Goal: Task Accomplishment & Management: Complete application form

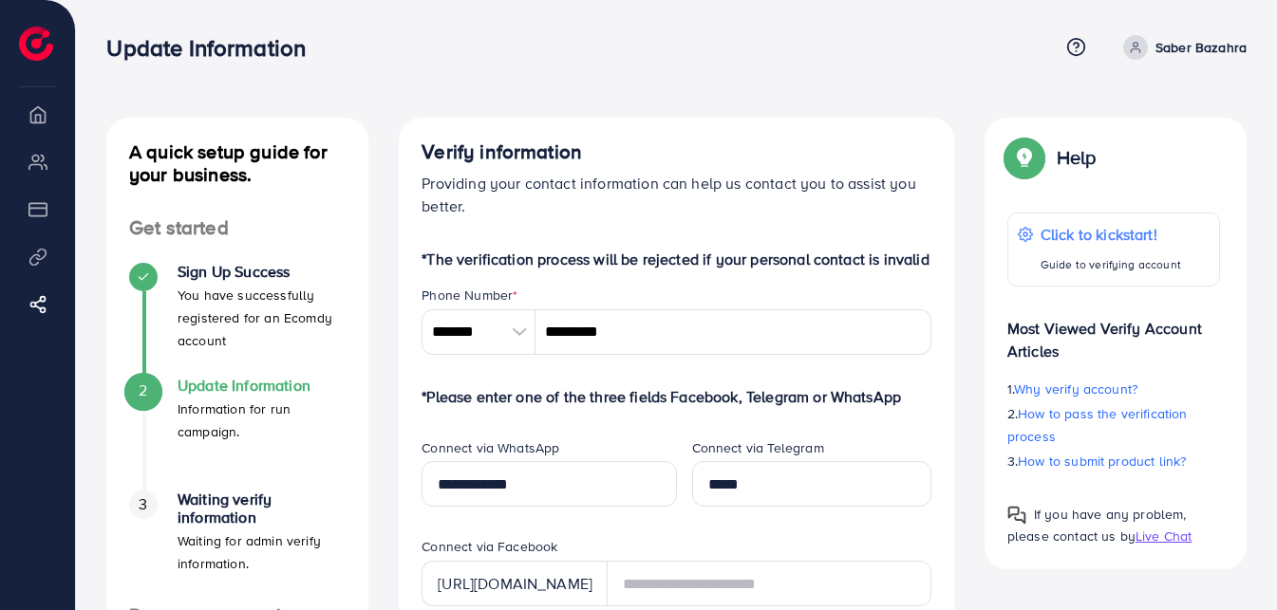
click at [34, 117] on li "Overview" at bounding box center [37, 114] width 75 height 38
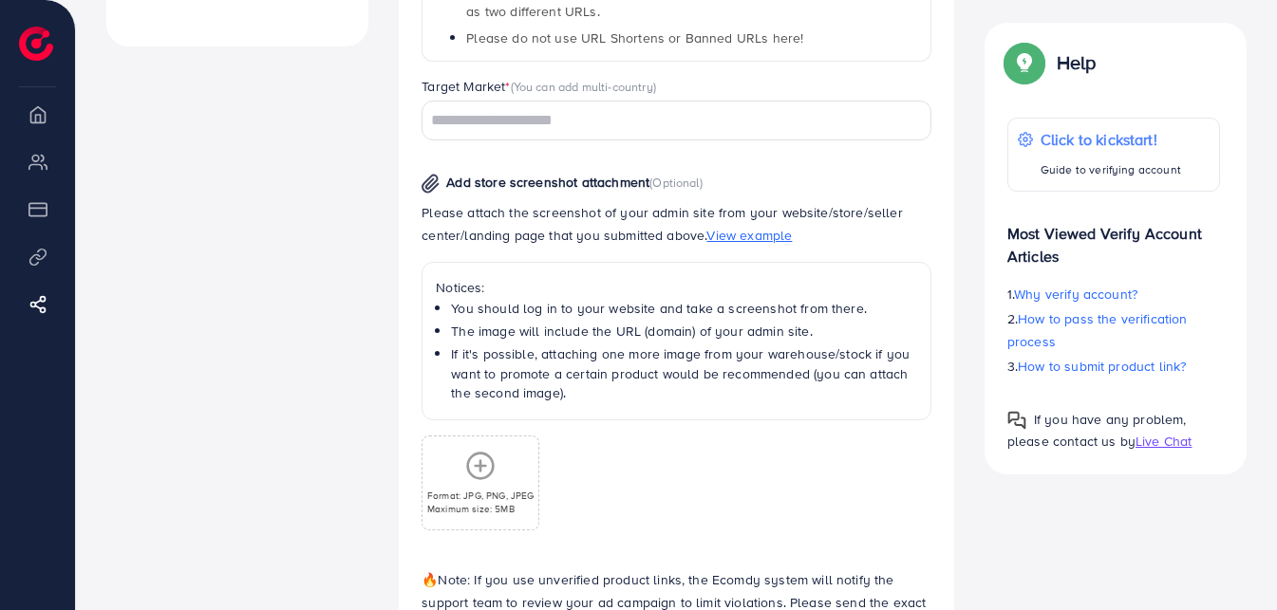
scroll to position [984, 0]
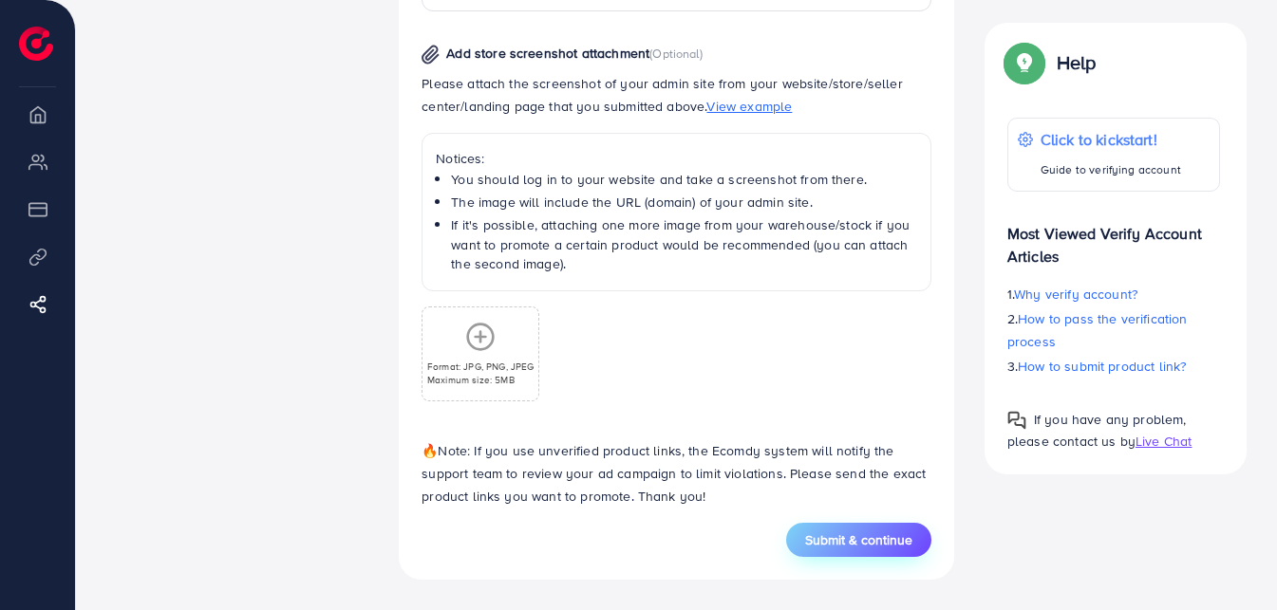
click at [838, 550] on span "Submit & continue" at bounding box center [858, 540] width 107 height 19
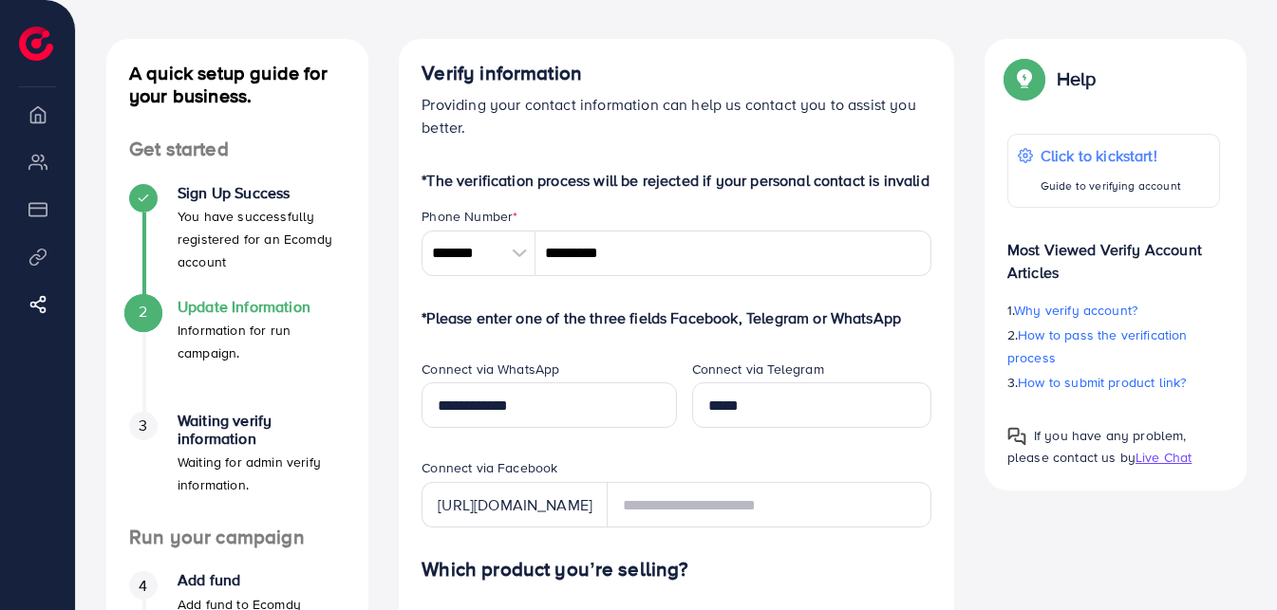
scroll to position [0, 0]
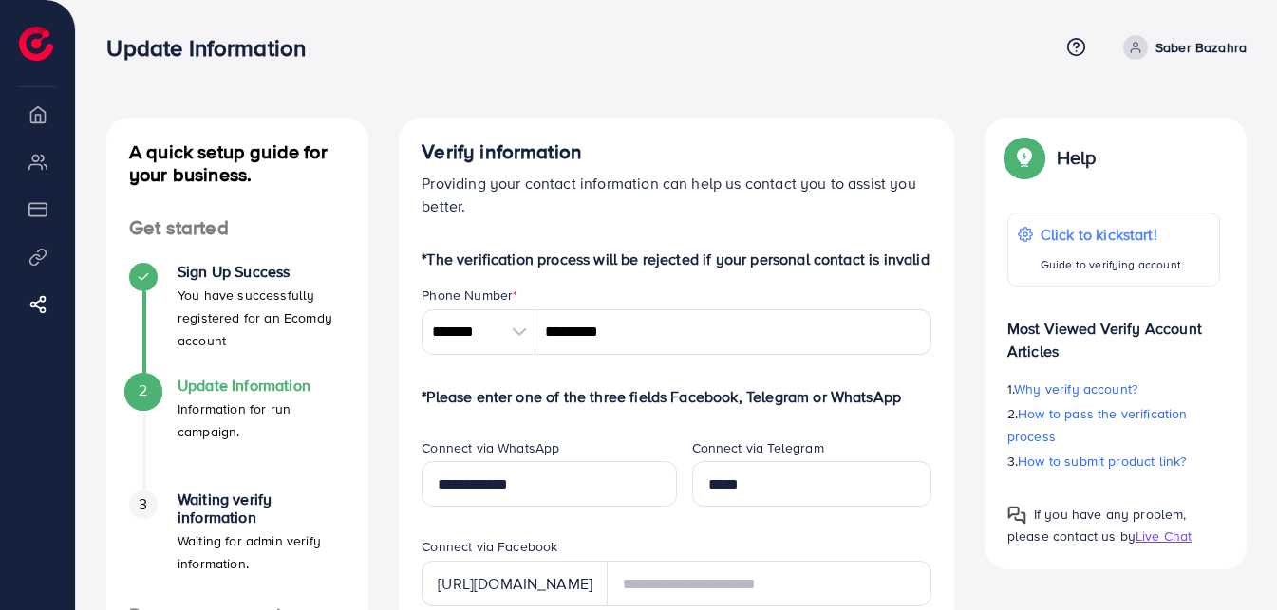
click at [1158, 48] on p "Saber Bazahra" at bounding box center [1200, 47] width 91 height 23
click at [921, 74] on nav "Update Information Help Center Contact Support Plans and Pricing Term and polic…" at bounding box center [676, 46] width 1140 height 67
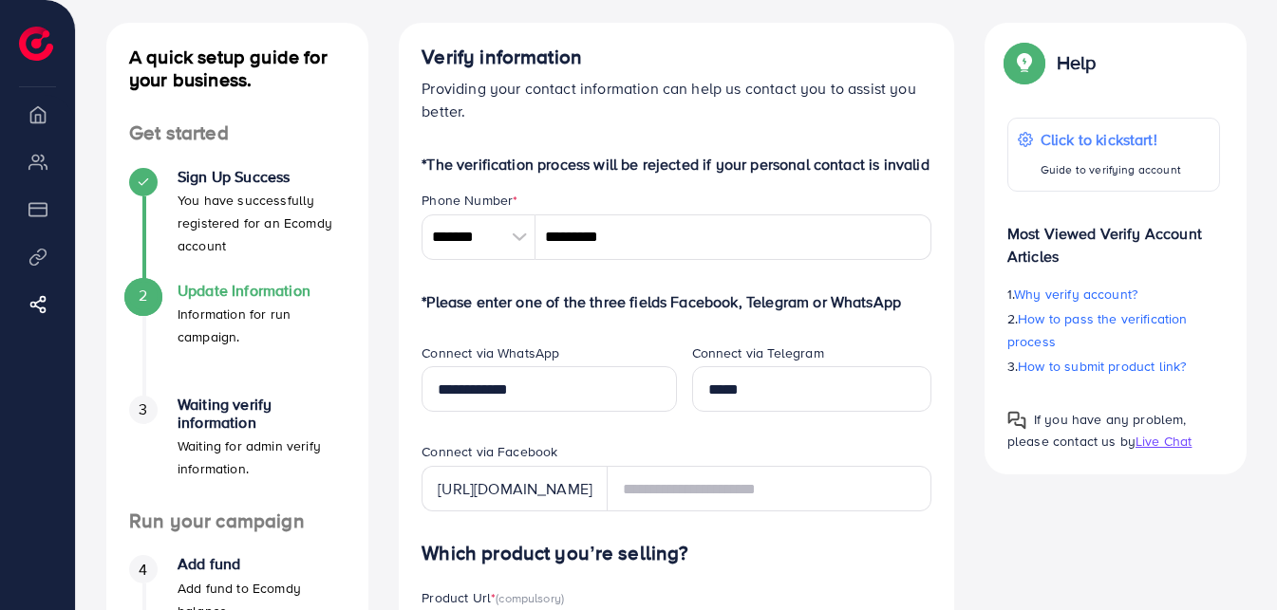
scroll to position [190, 0]
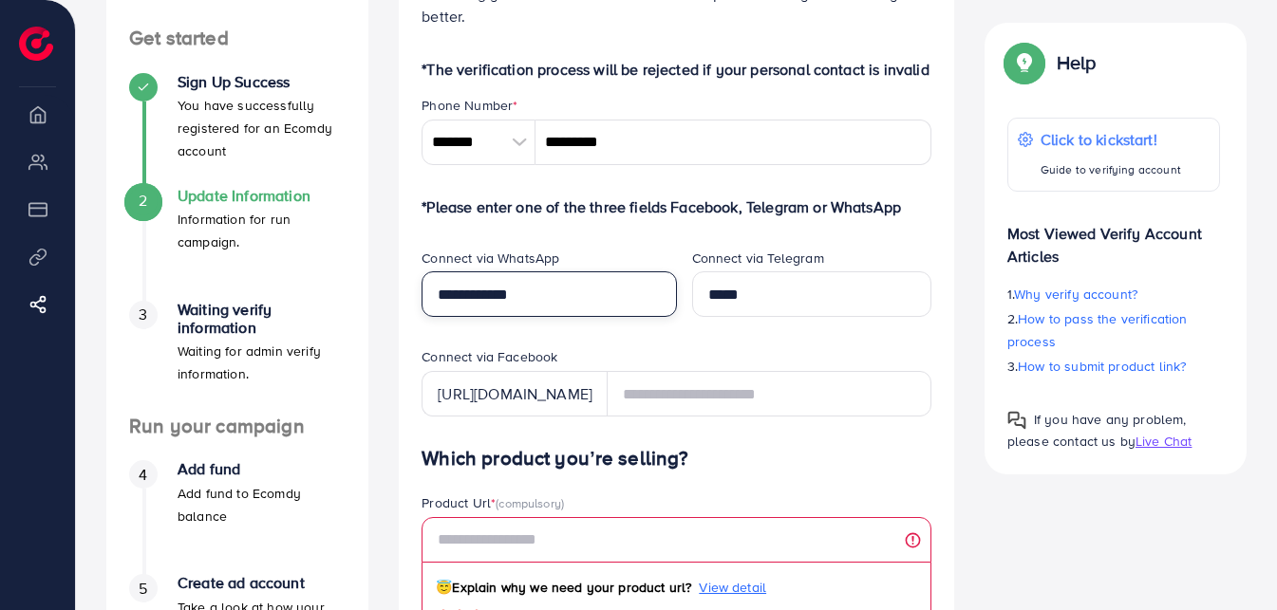
click at [450, 292] on input "**********" at bounding box center [549, 295] width 254 height 46
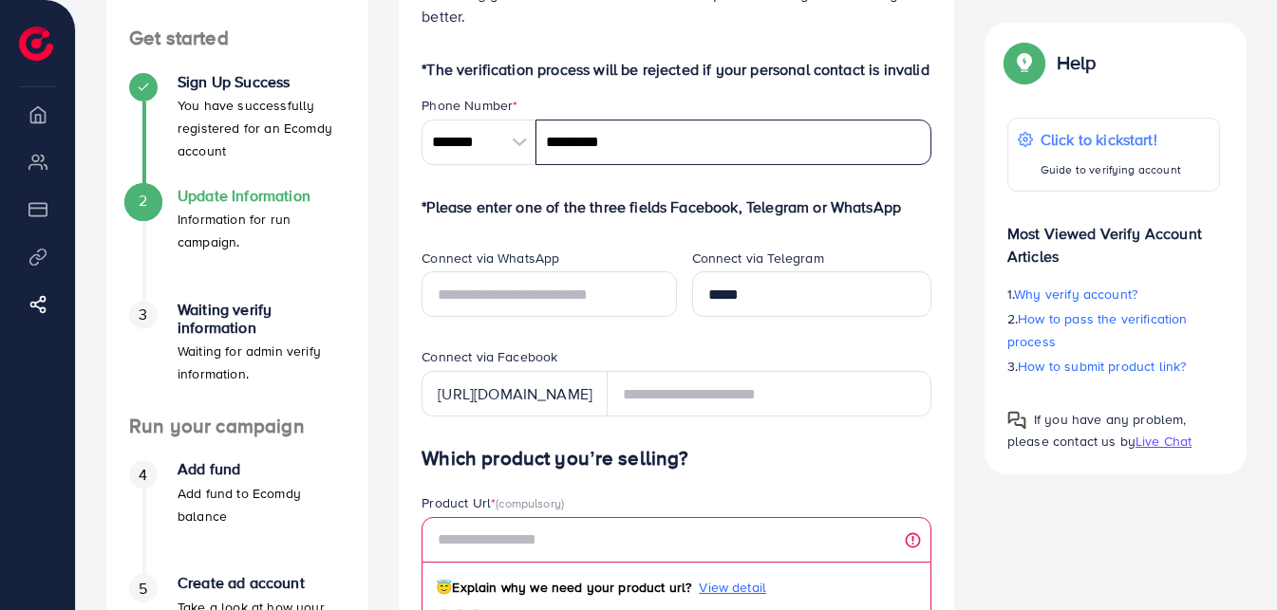
click at [588, 141] on input "*********" at bounding box center [733, 143] width 396 height 46
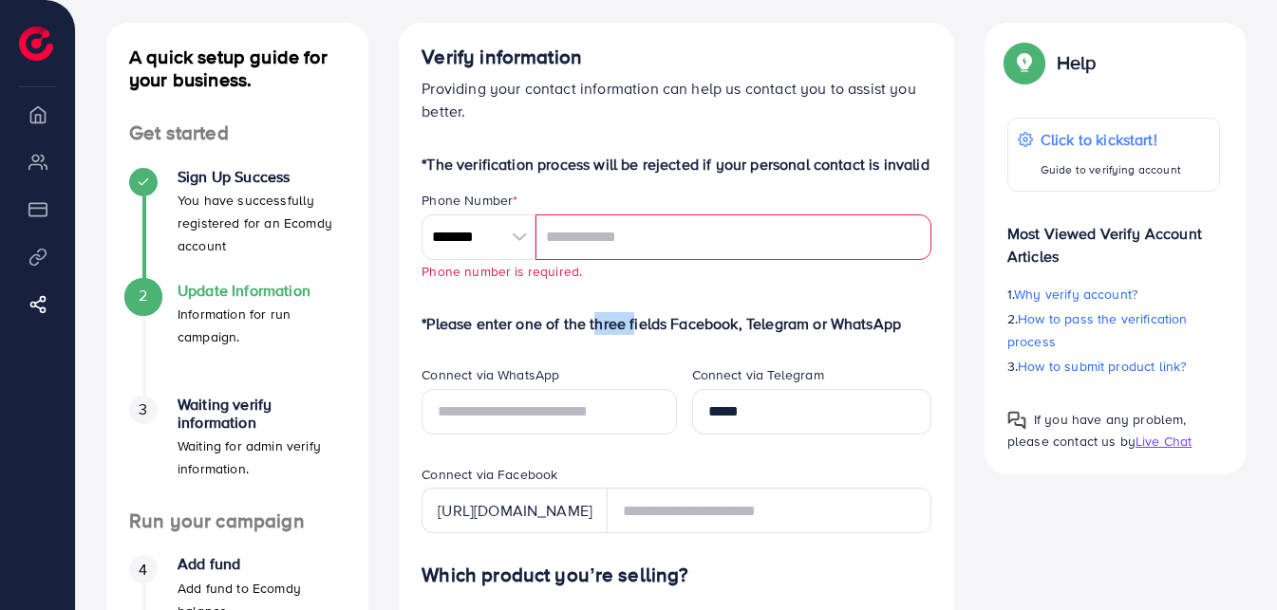
scroll to position [0, 0]
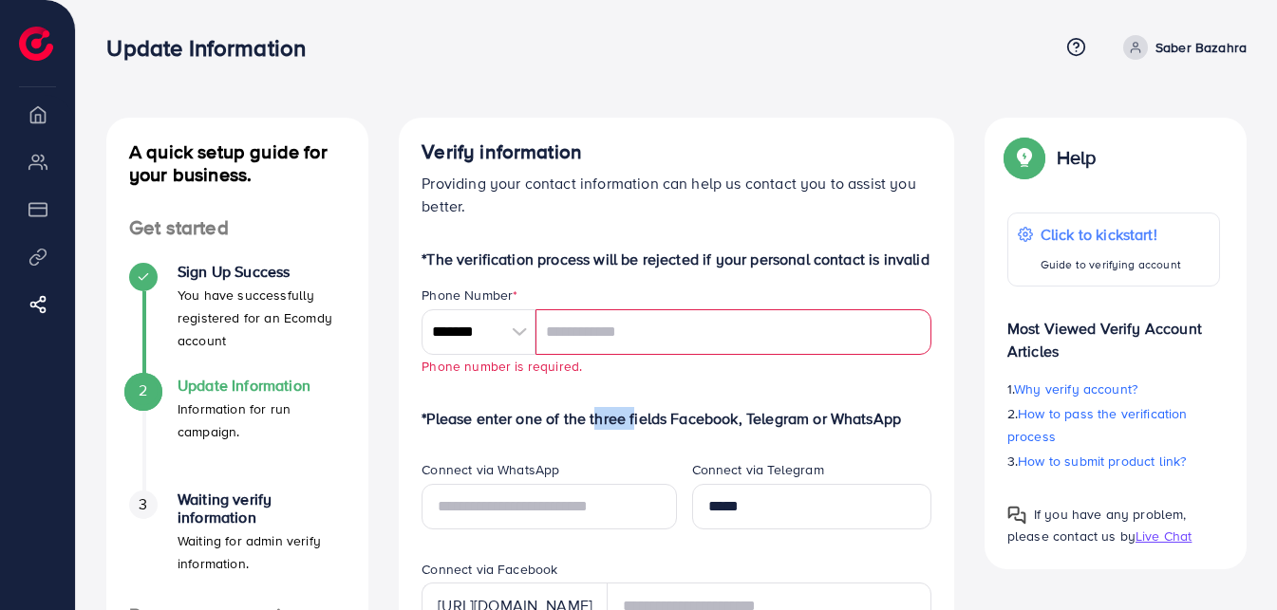
click at [34, 40] on img at bounding box center [36, 44] width 34 height 34
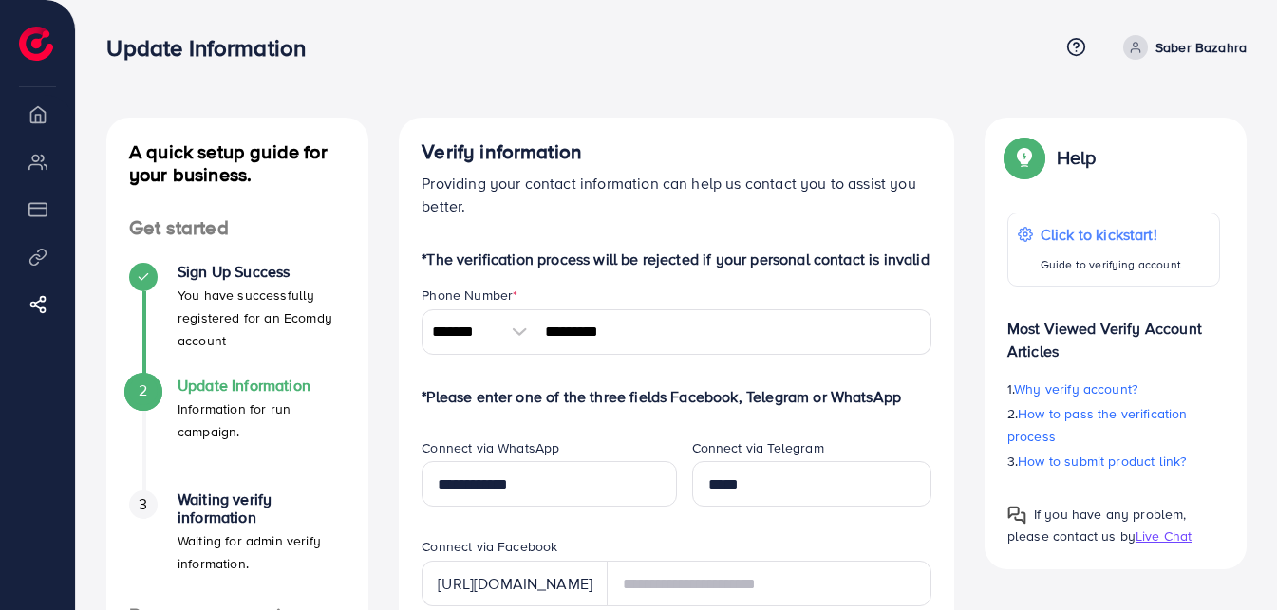
click at [1142, 35] on link "Saber Bazahra" at bounding box center [1180, 47] width 131 height 25
click at [1138, 114] on span "Log out" at bounding box center [1132, 113] width 51 height 23
click at [1165, 44] on p "Saber Bazahra" at bounding box center [1200, 47] width 91 height 23
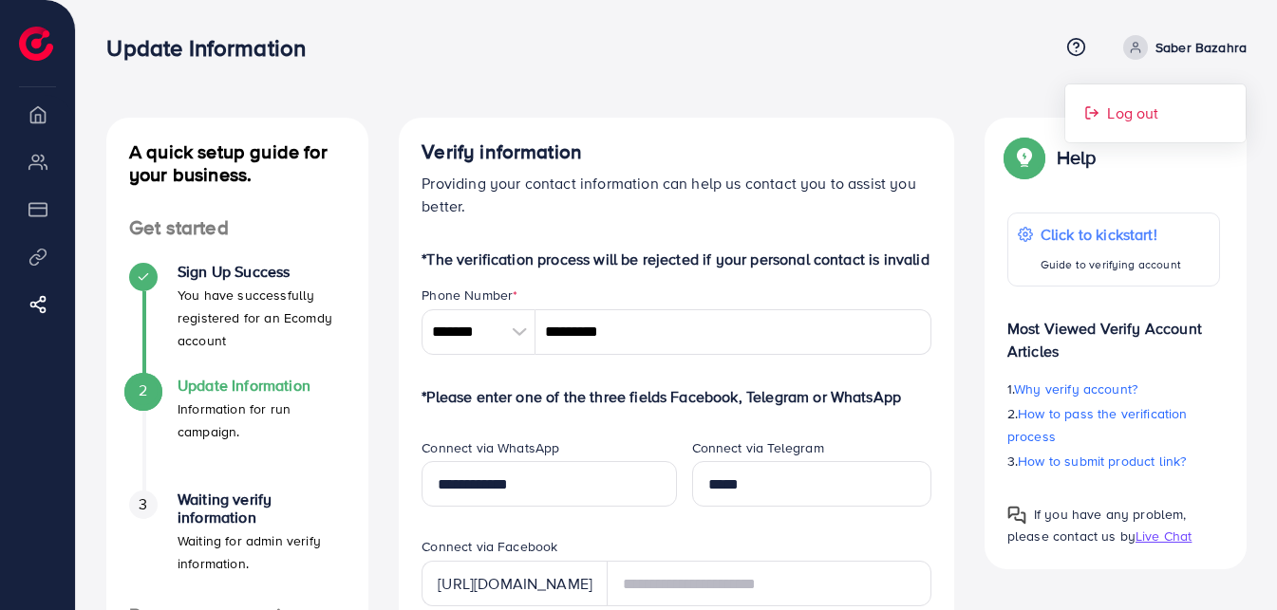
click at [1137, 112] on span "Log out" at bounding box center [1132, 113] width 51 height 23
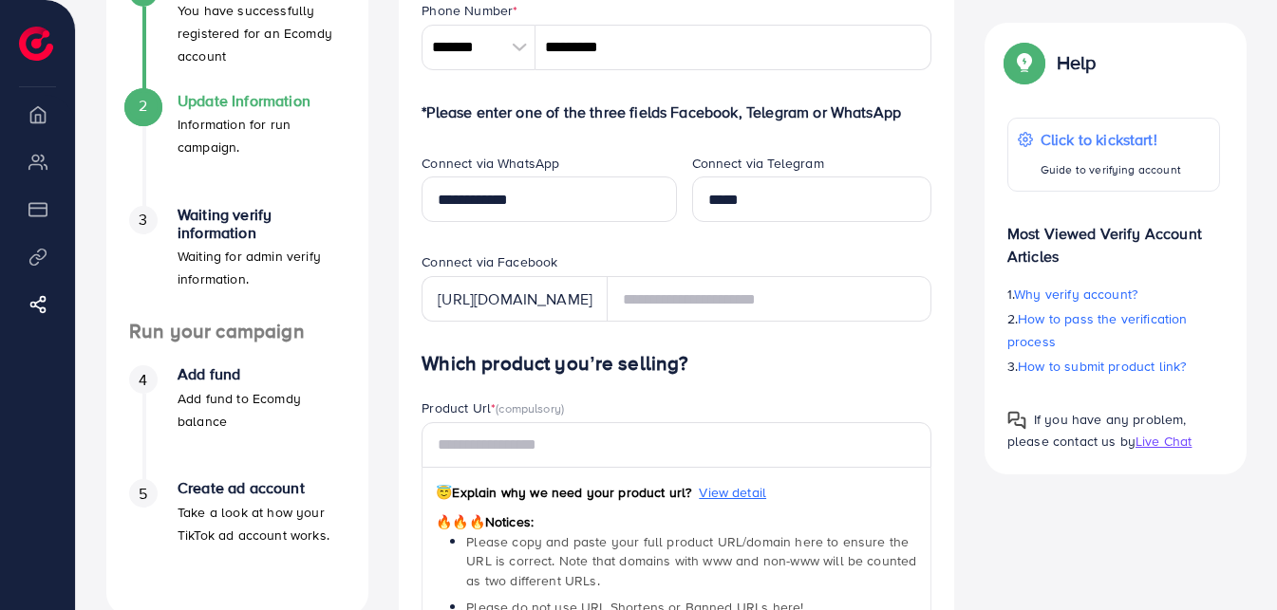
scroll to position [380, 0]
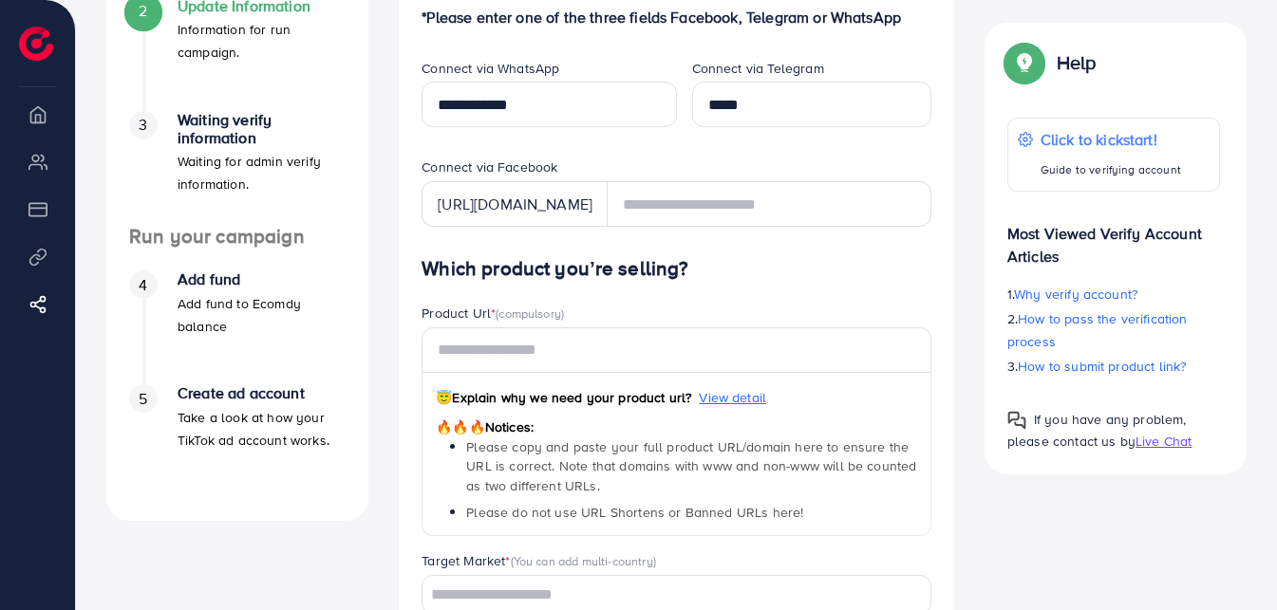
click at [580, 204] on div "[URL][DOMAIN_NAME]" at bounding box center [515, 204] width 186 height 46
copy div
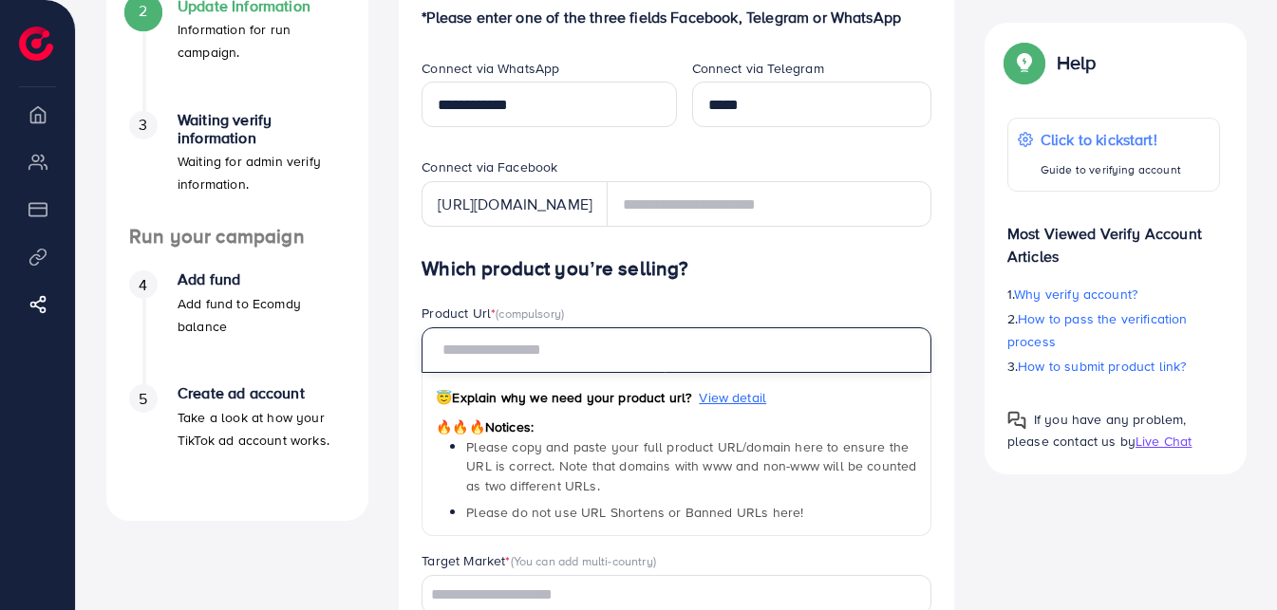
click at [475, 351] on input "text" at bounding box center [677, 351] width 510 height 46
paste input "**********"
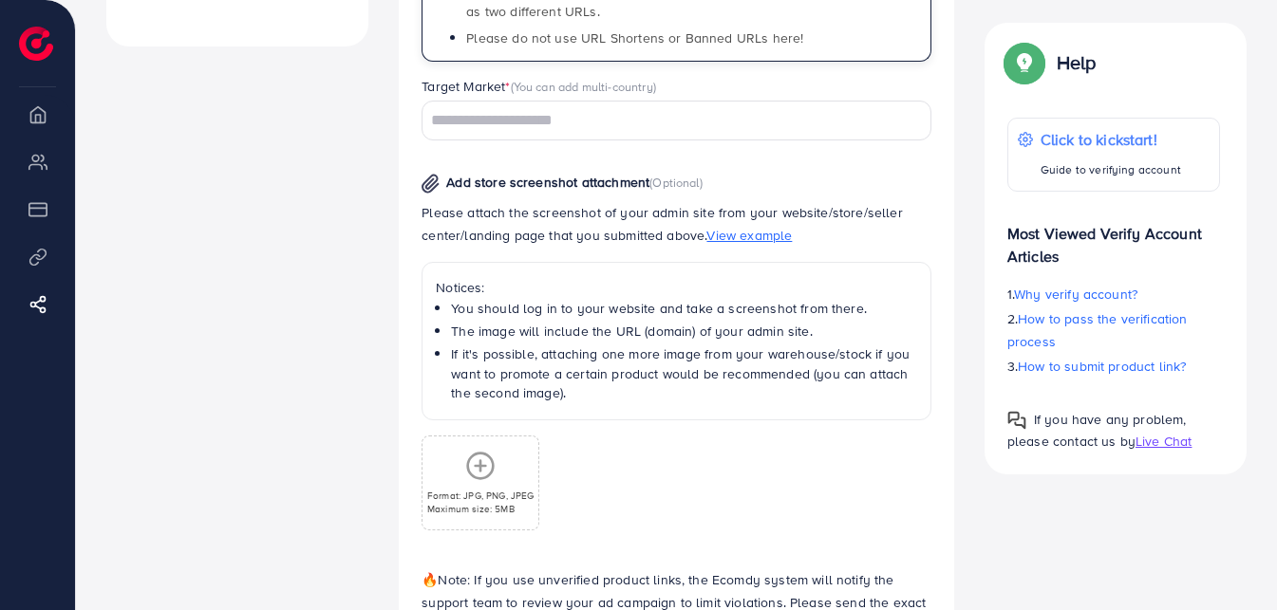
scroll to position [984, 0]
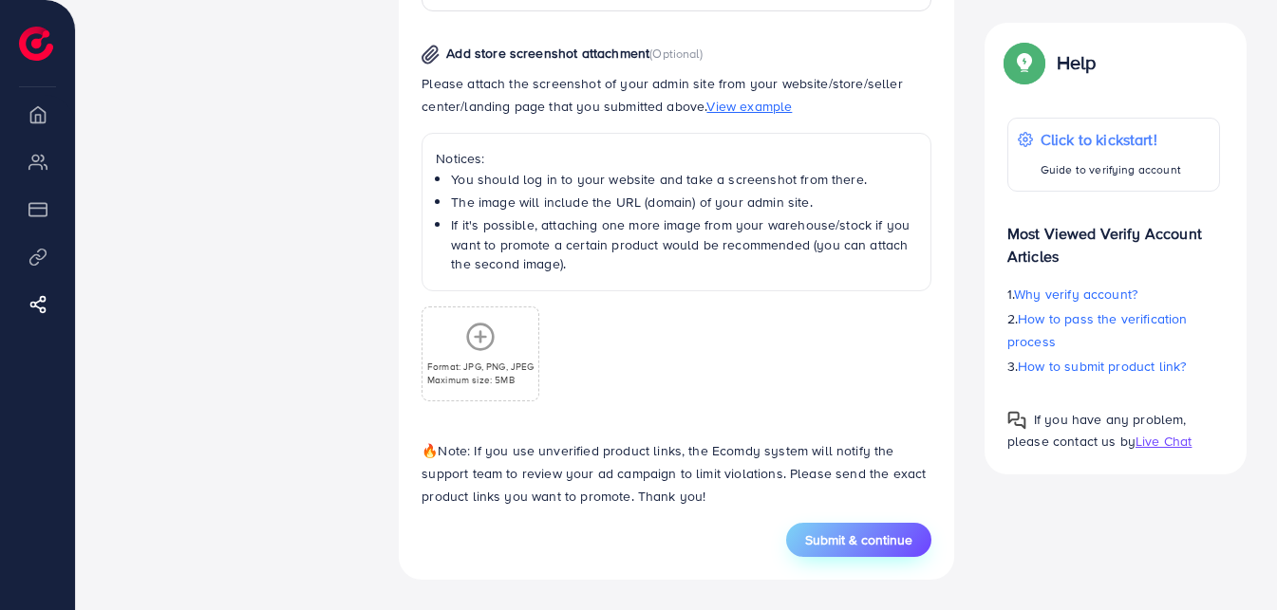
type input "**********"
click at [863, 551] on button "Submit & continue" at bounding box center [858, 540] width 145 height 34
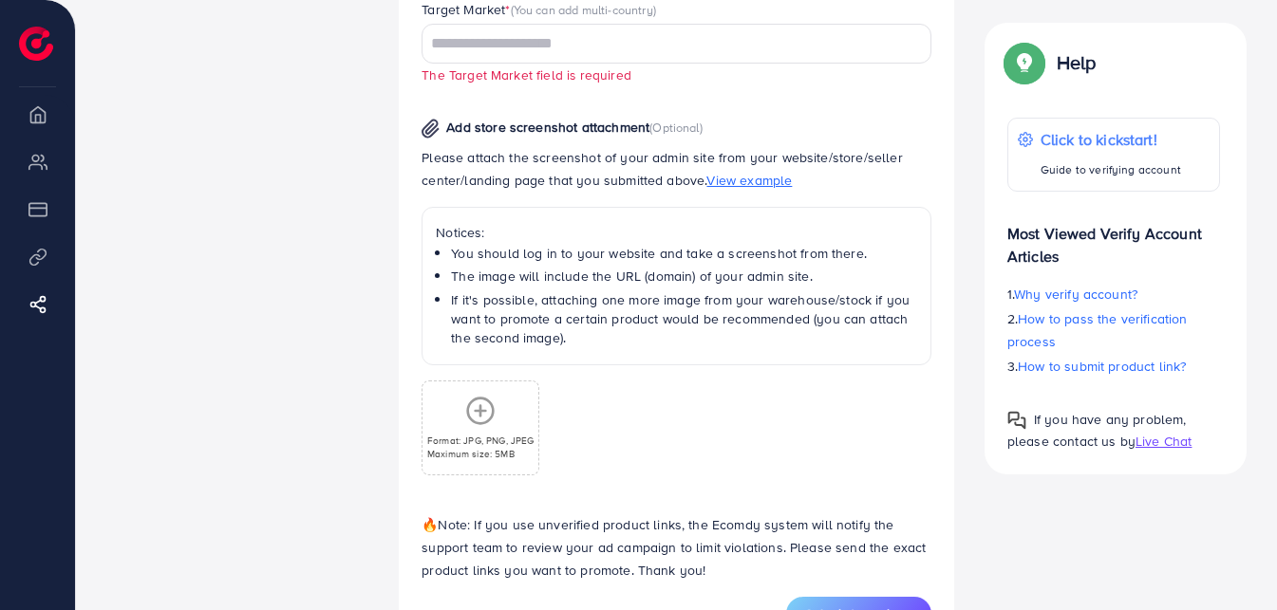
scroll to position [741, 0]
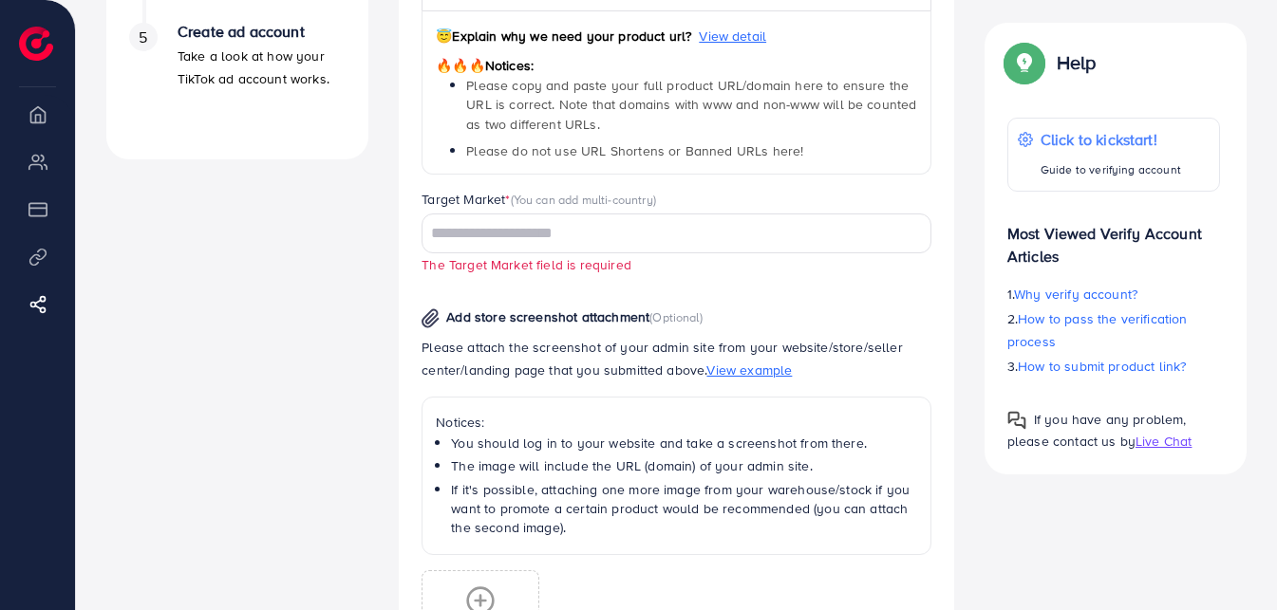
click at [503, 234] on input "Search for option" at bounding box center [665, 233] width 482 height 29
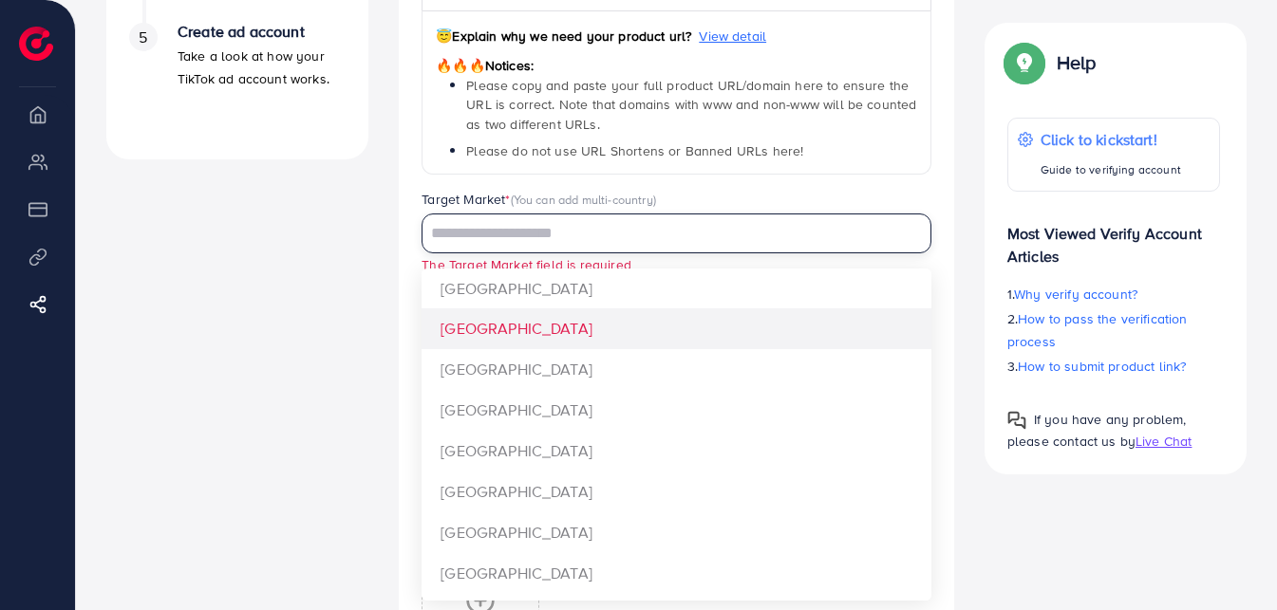
click at [480, 325] on div "**********" at bounding box center [677, 341] width 510 height 891
click at [480, 336] on p "Please attach the screenshot of your admin site from your website/store/seller …" at bounding box center [677, 359] width 510 height 46
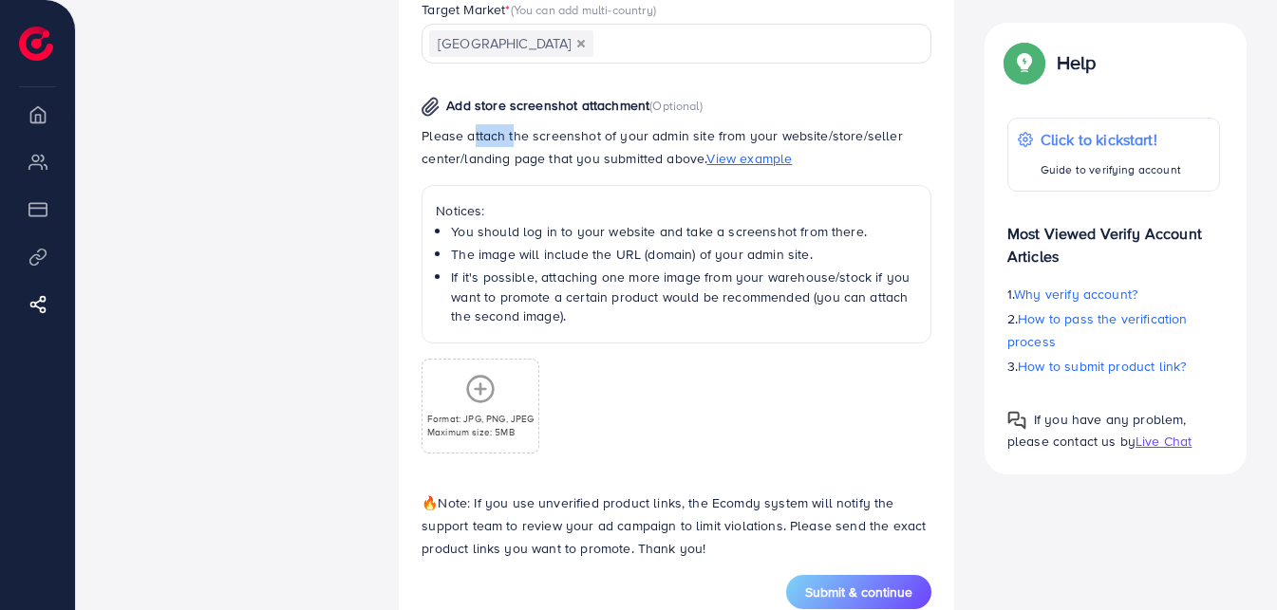
scroll to position [984, 0]
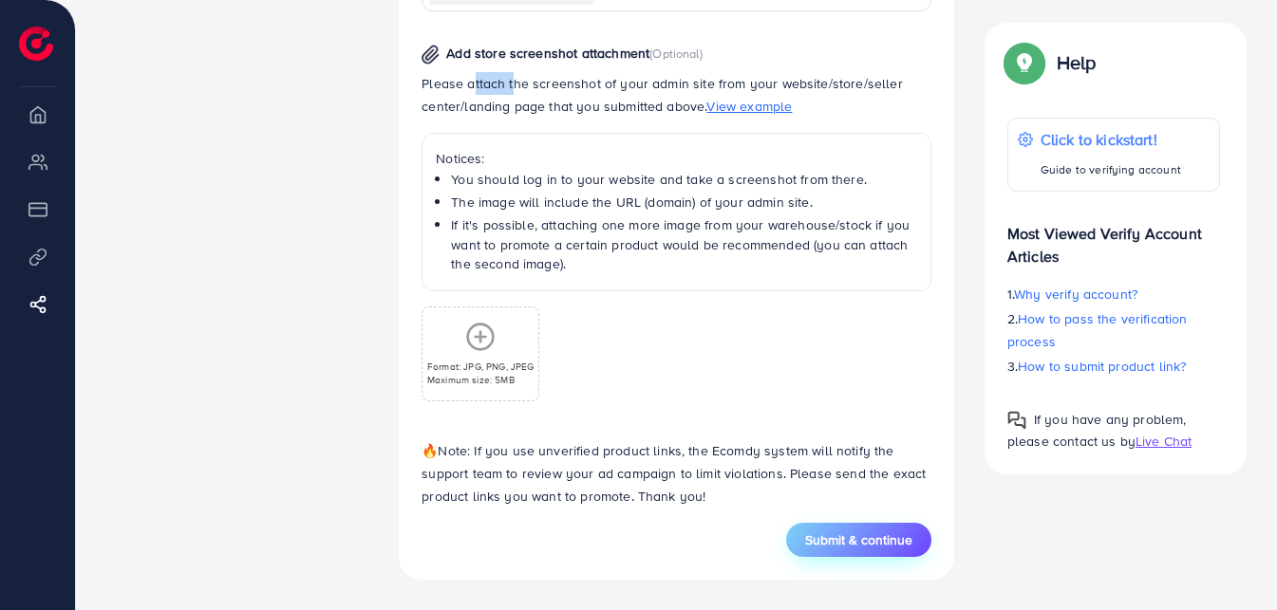
click at [845, 538] on span "Submit & continue" at bounding box center [858, 540] width 107 height 19
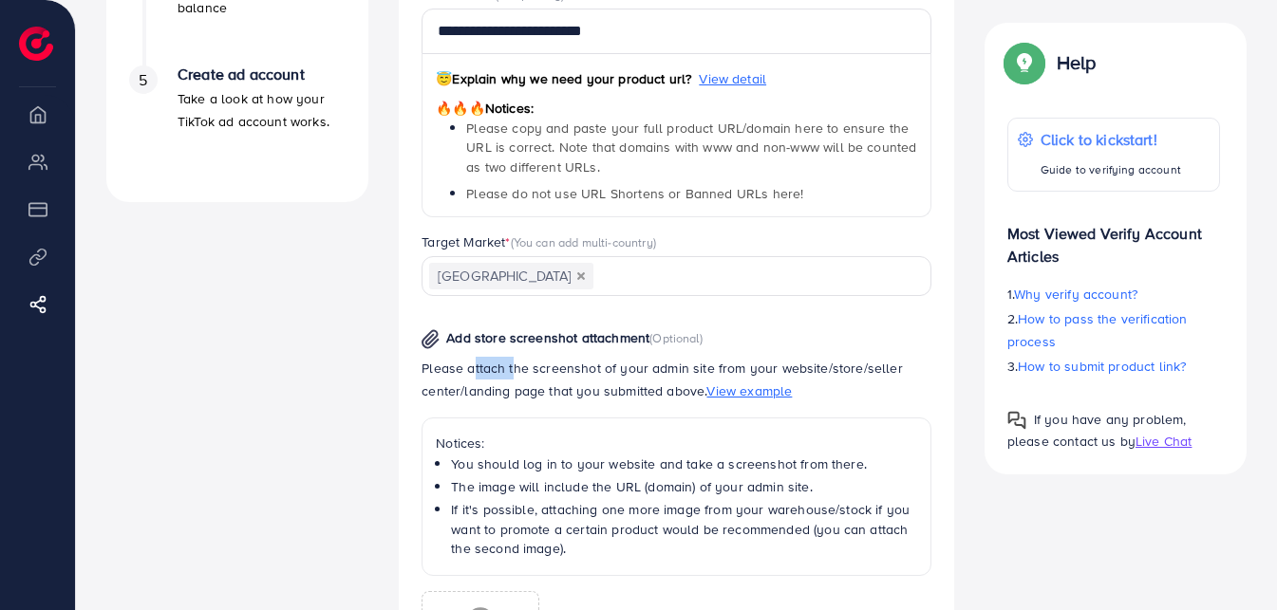
scroll to position [604, 0]
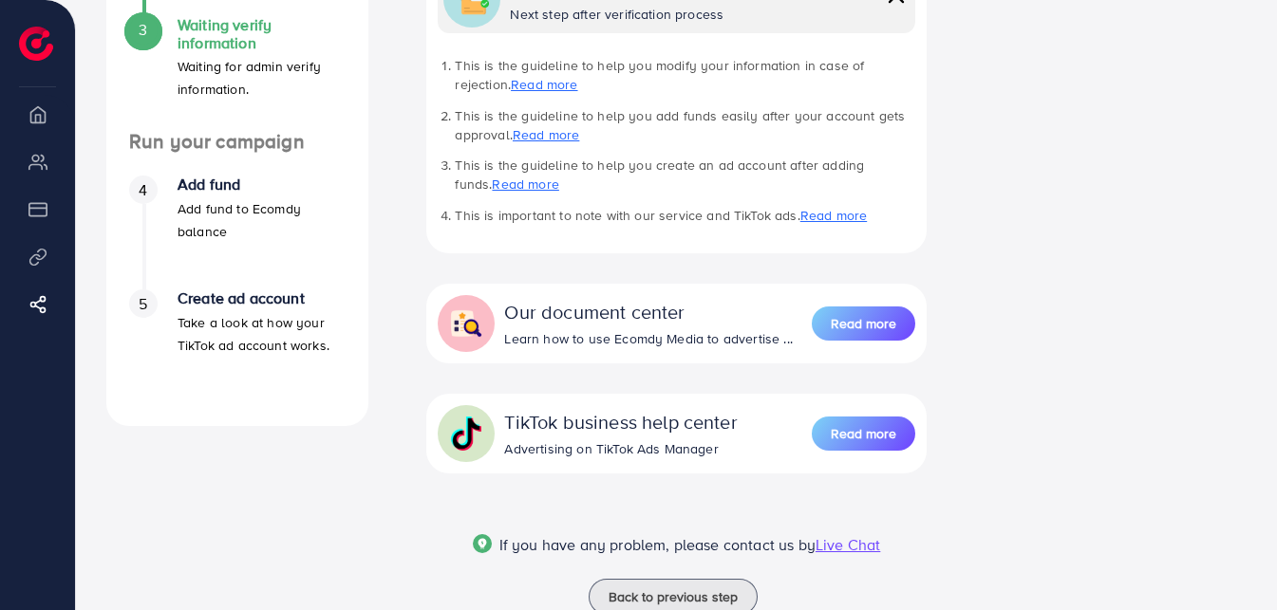
scroll to position [533, 0]
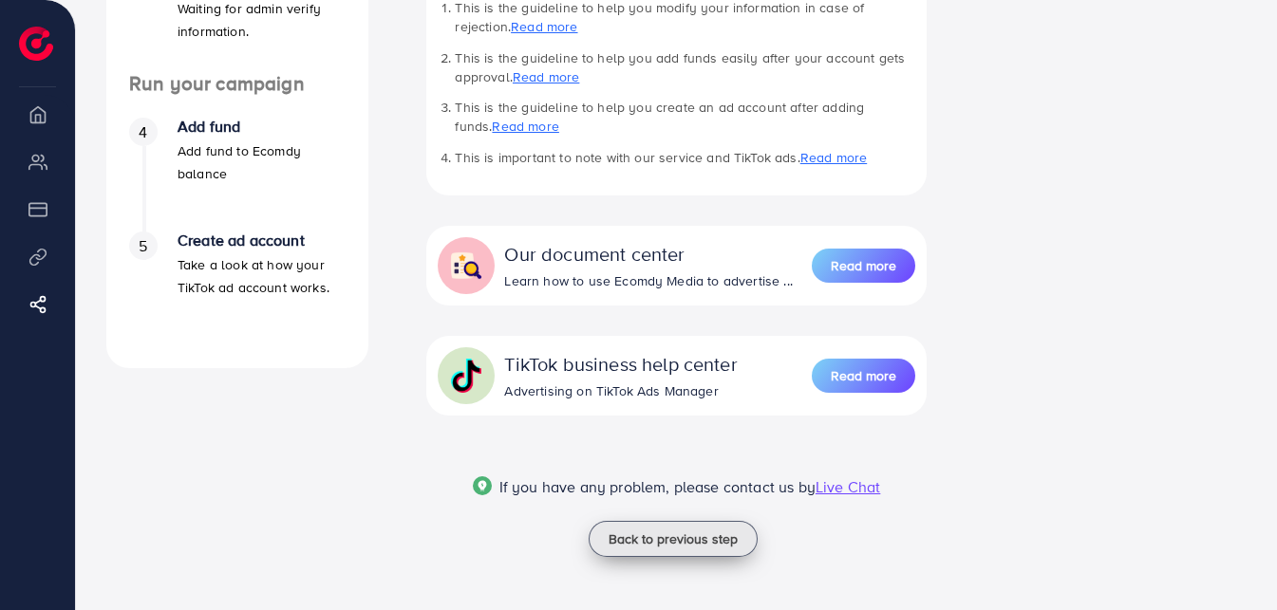
click at [617, 534] on span "Back to previous step" at bounding box center [673, 539] width 129 height 19
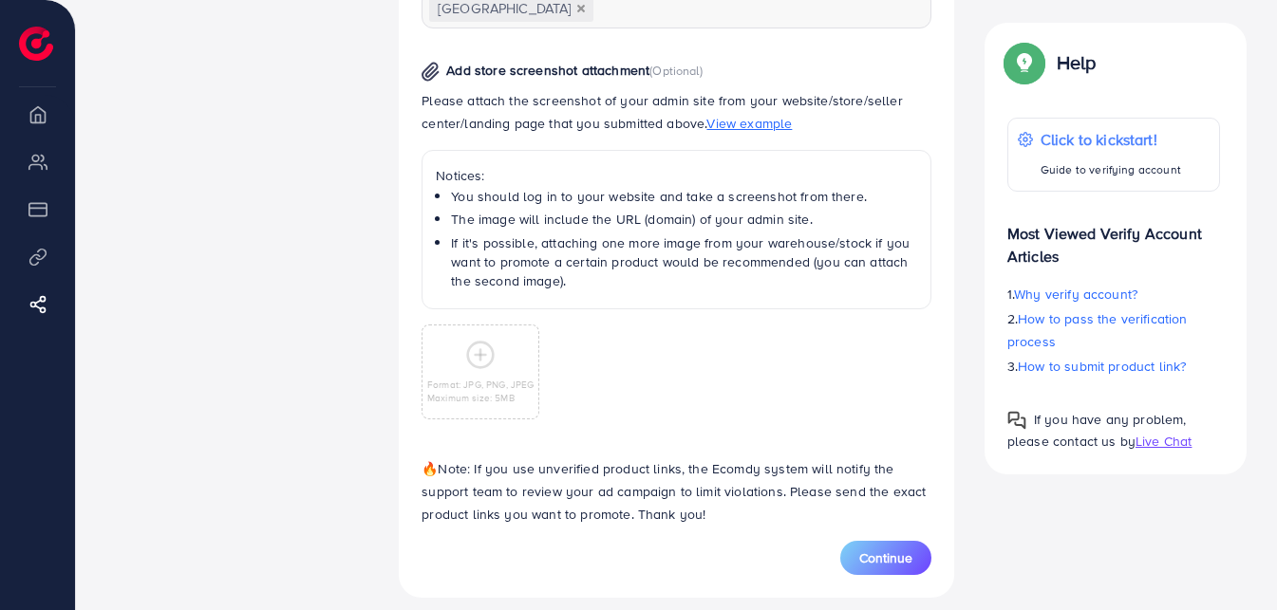
scroll to position [1062, 0]
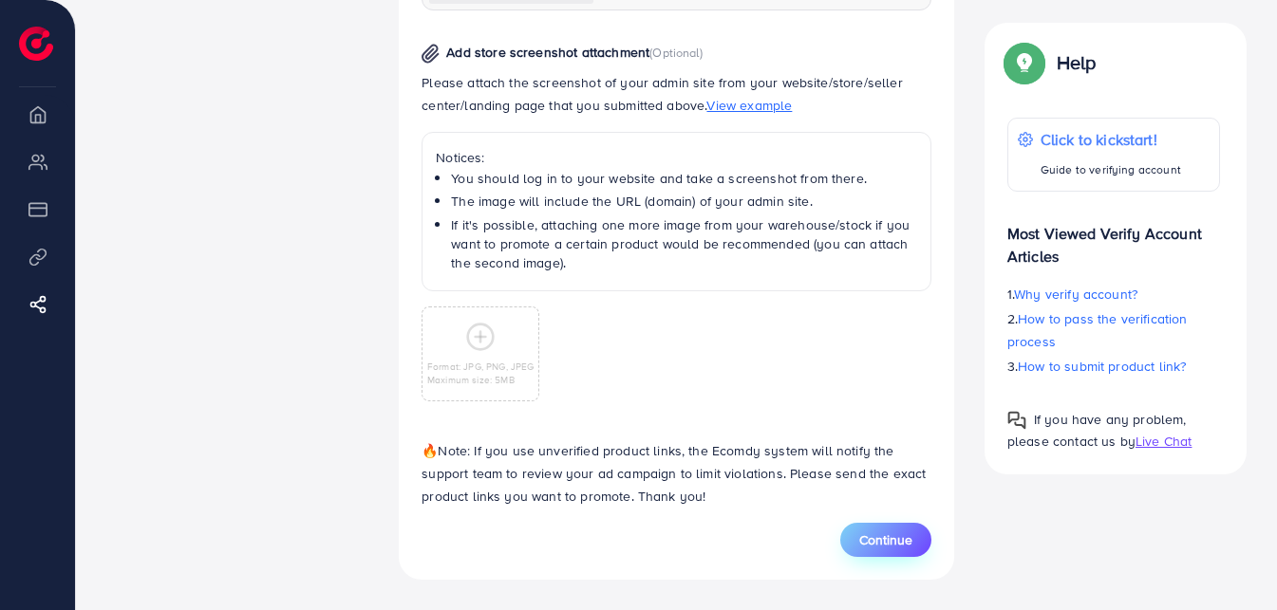
click at [874, 531] on span "Continue" at bounding box center [885, 540] width 53 height 19
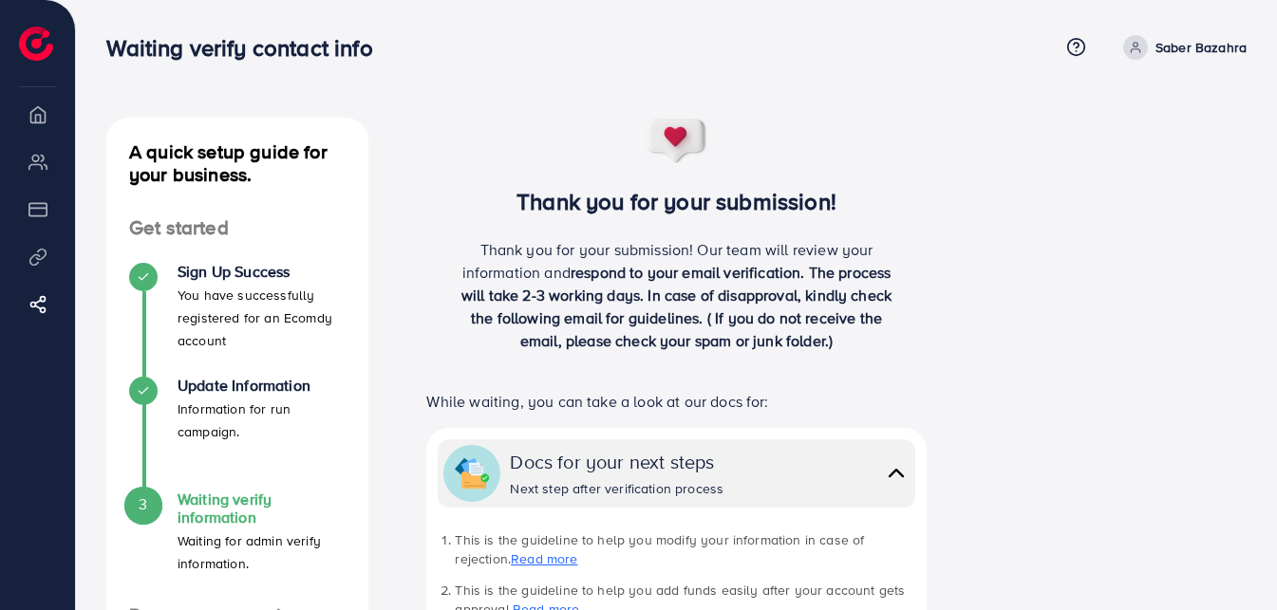
click at [1166, 36] on p "Saber Bazahra" at bounding box center [1200, 47] width 91 height 23
click at [1138, 47] on icon at bounding box center [1135, 47] width 13 height 13
click at [1077, 47] on icon at bounding box center [1076, 47] width 20 height 20
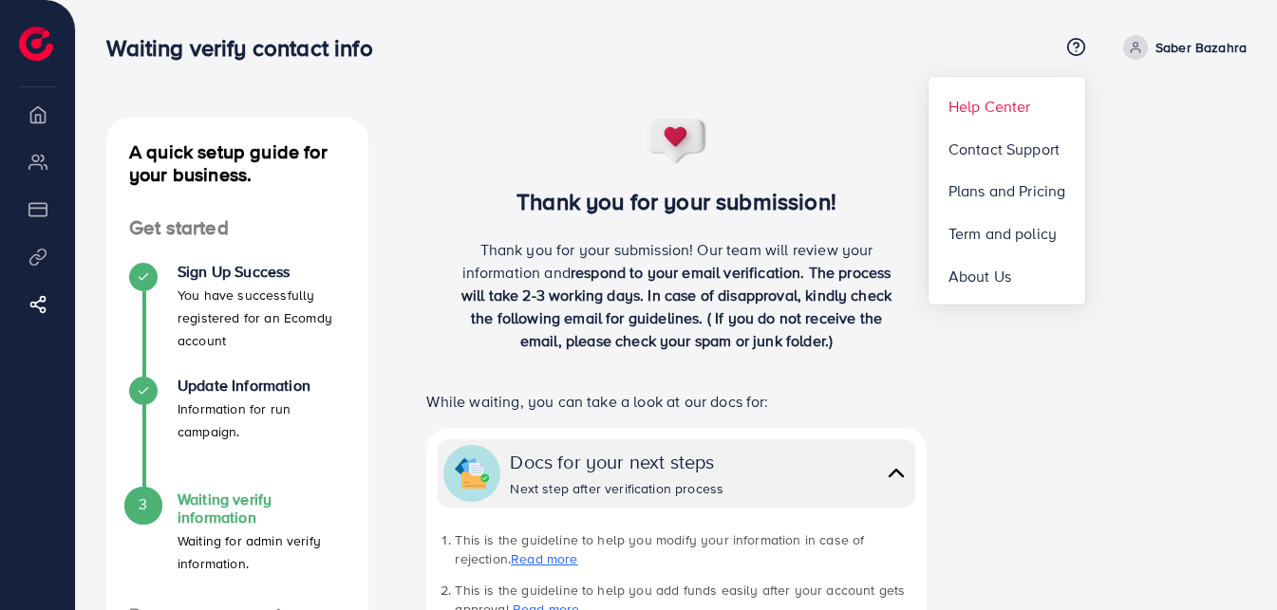
click at [974, 110] on span "Help Center" at bounding box center [989, 106] width 83 height 23
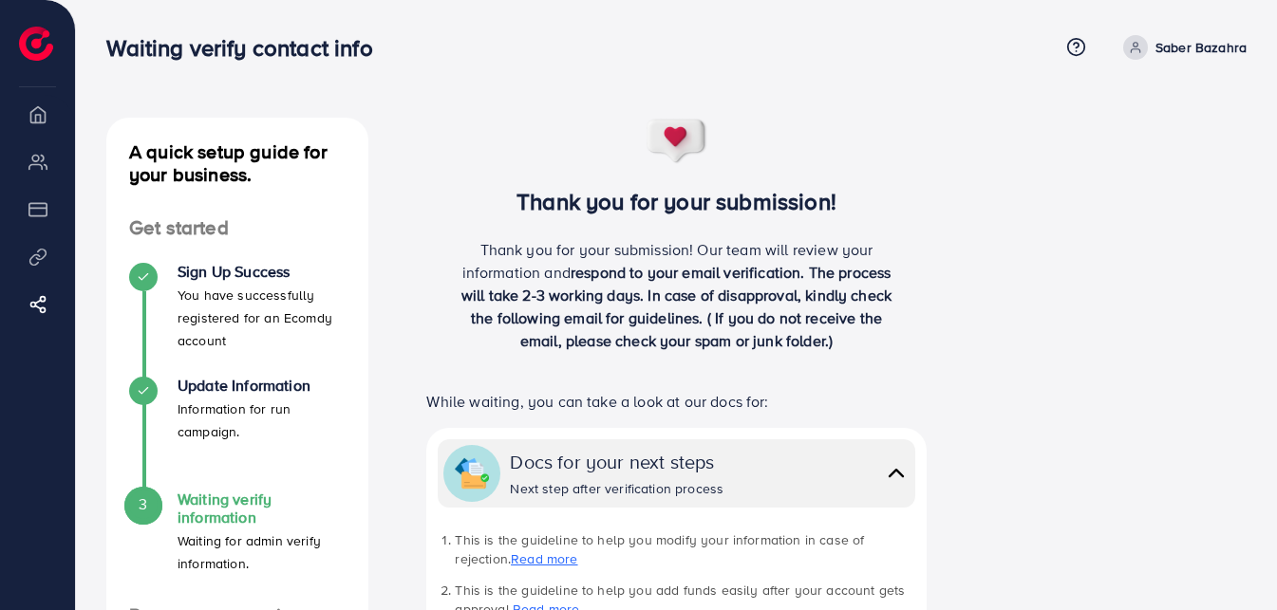
click at [43, 61] on div at bounding box center [104, 33] width 208 height 67
click at [34, 44] on img at bounding box center [36, 44] width 34 height 34
click at [1176, 49] on p "Saber Bazahra" at bounding box center [1200, 47] width 91 height 23
click at [1149, 103] on span "Log out" at bounding box center [1132, 113] width 51 height 23
